Goal: Information Seeking & Learning: Learn about a topic

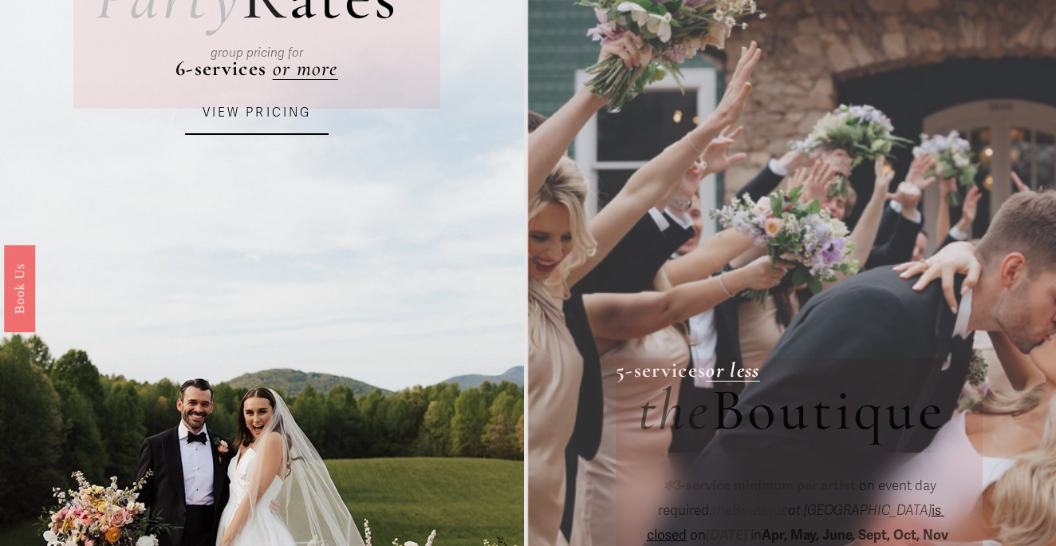
scroll to position [201, 0]
click at [279, 121] on link "VIEW PRICING" at bounding box center [257, 114] width 144 height 43
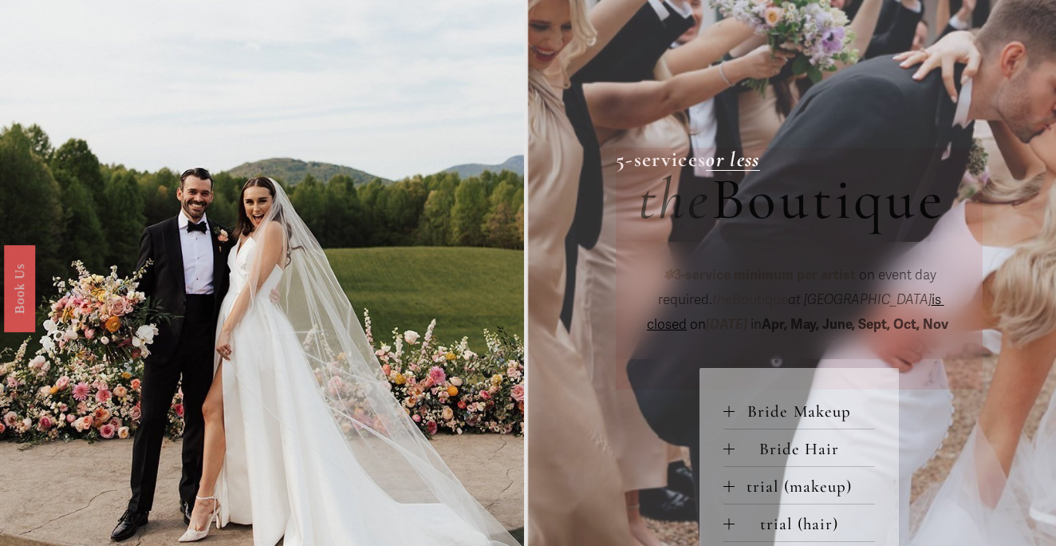
scroll to position [579, 0]
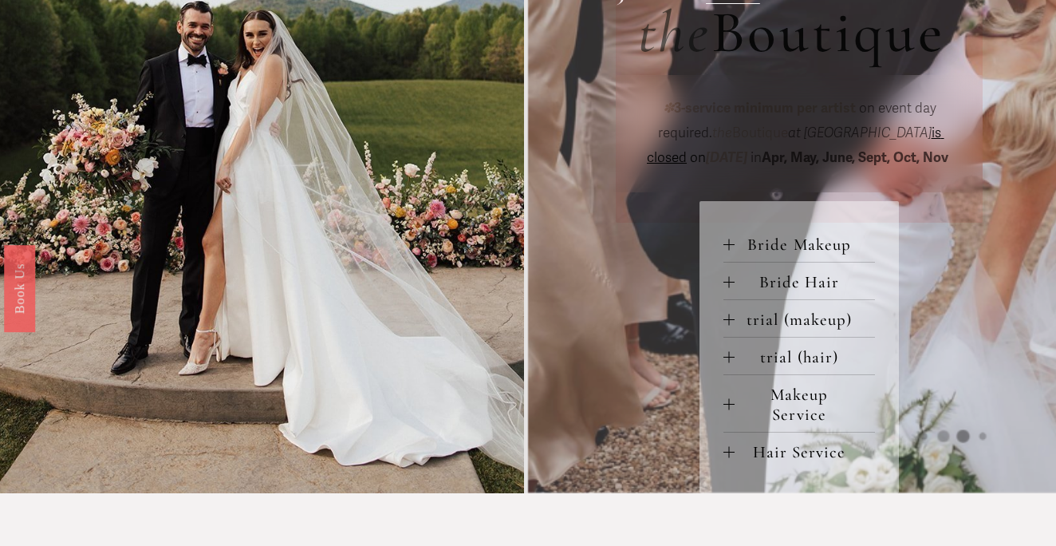
click at [758, 245] on span "Bride Makeup" at bounding box center [805, 245] width 140 height 20
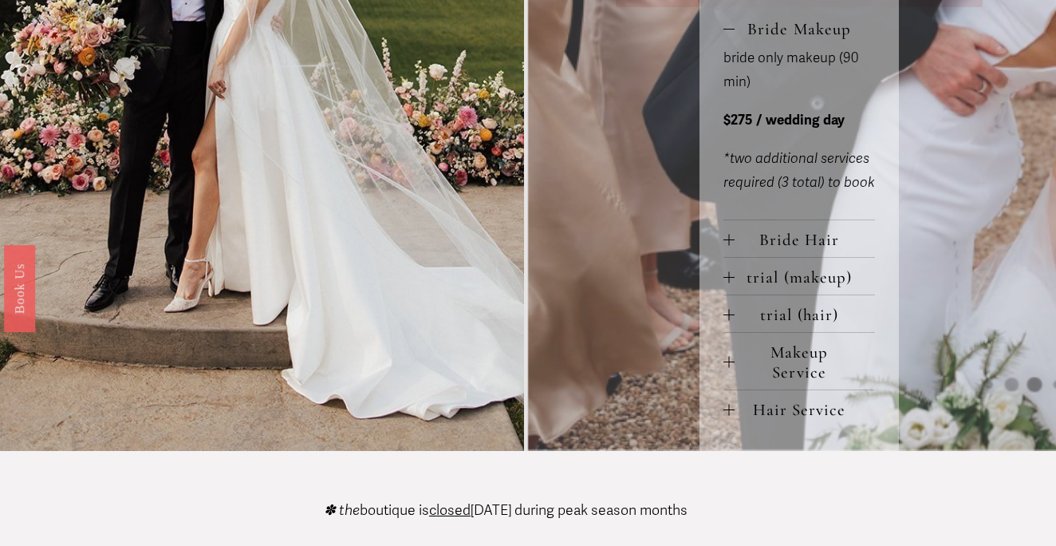
scroll to position [796, 0]
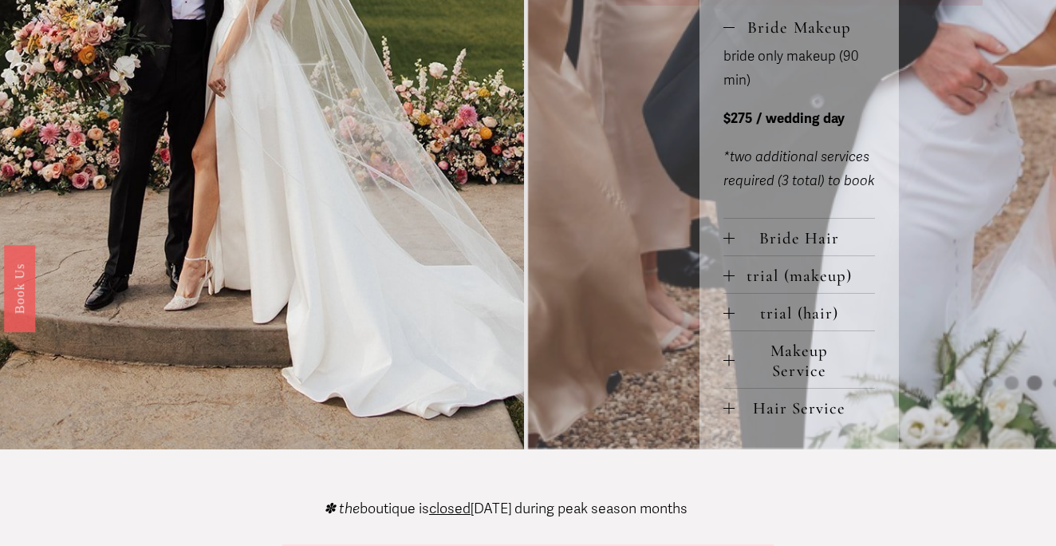
click at [774, 352] on span "Makeup Service" at bounding box center [805, 361] width 140 height 40
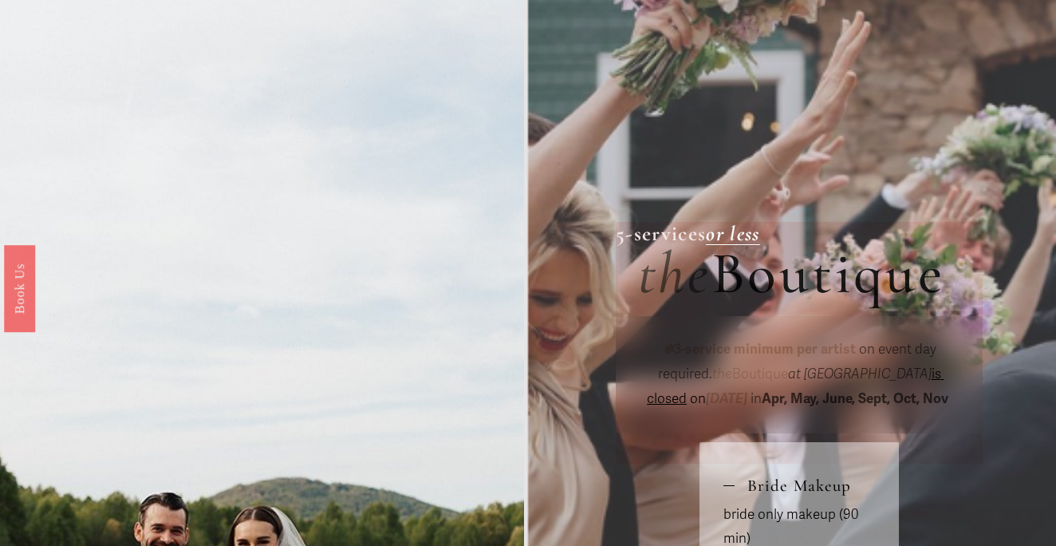
scroll to position [340, 0]
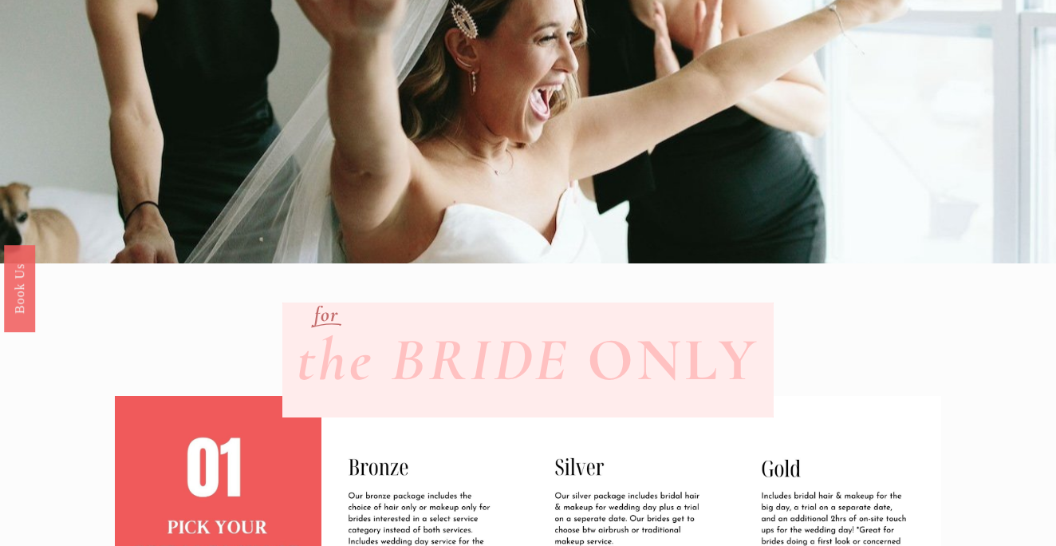
scroll to position [159, 0]
